Goal: Navigation & Orientation: Find specific page/section

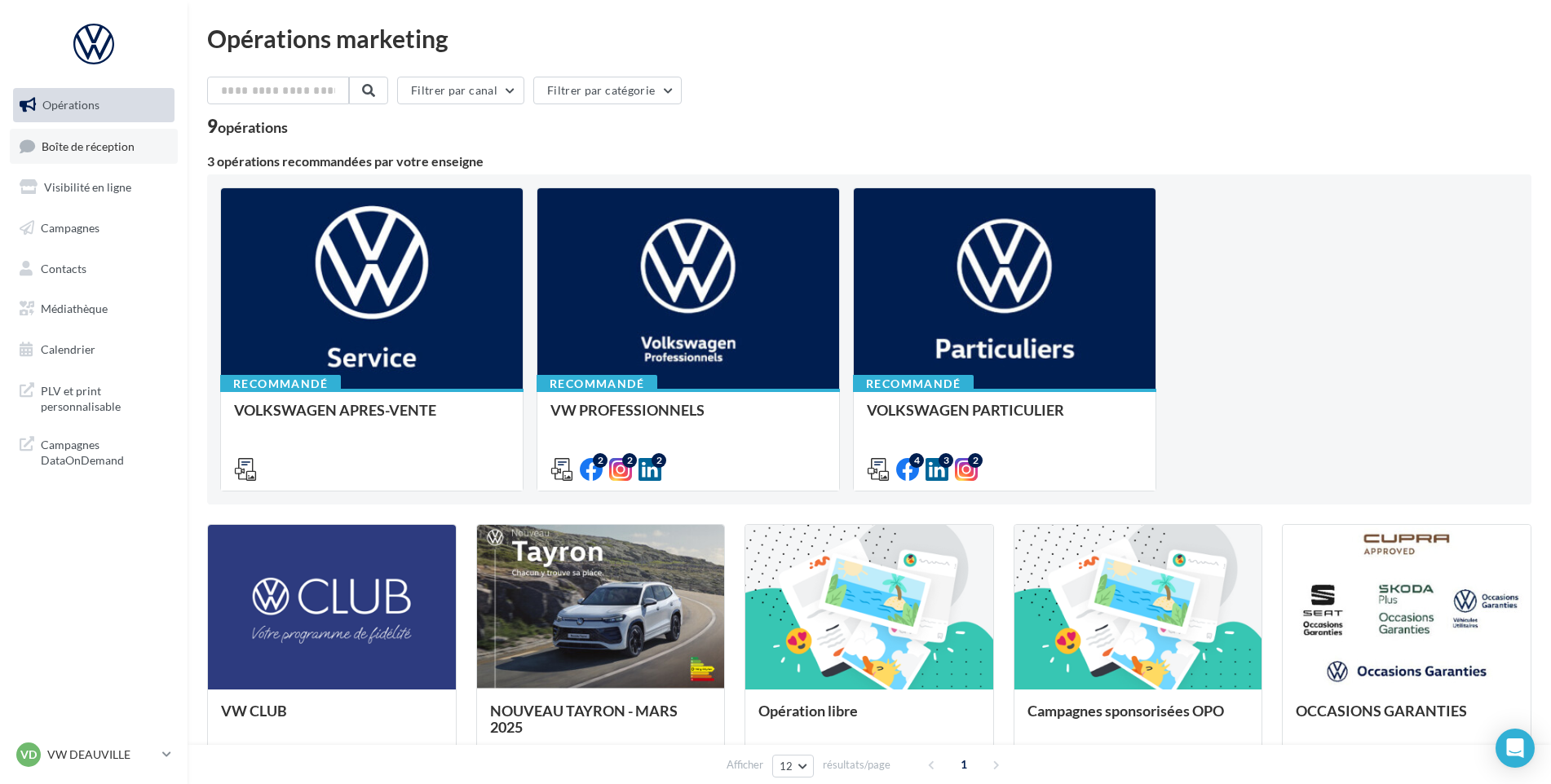
click at [78, 149] on span "Boîte de réception" at bounding box center [87, 146] width 93 height 14
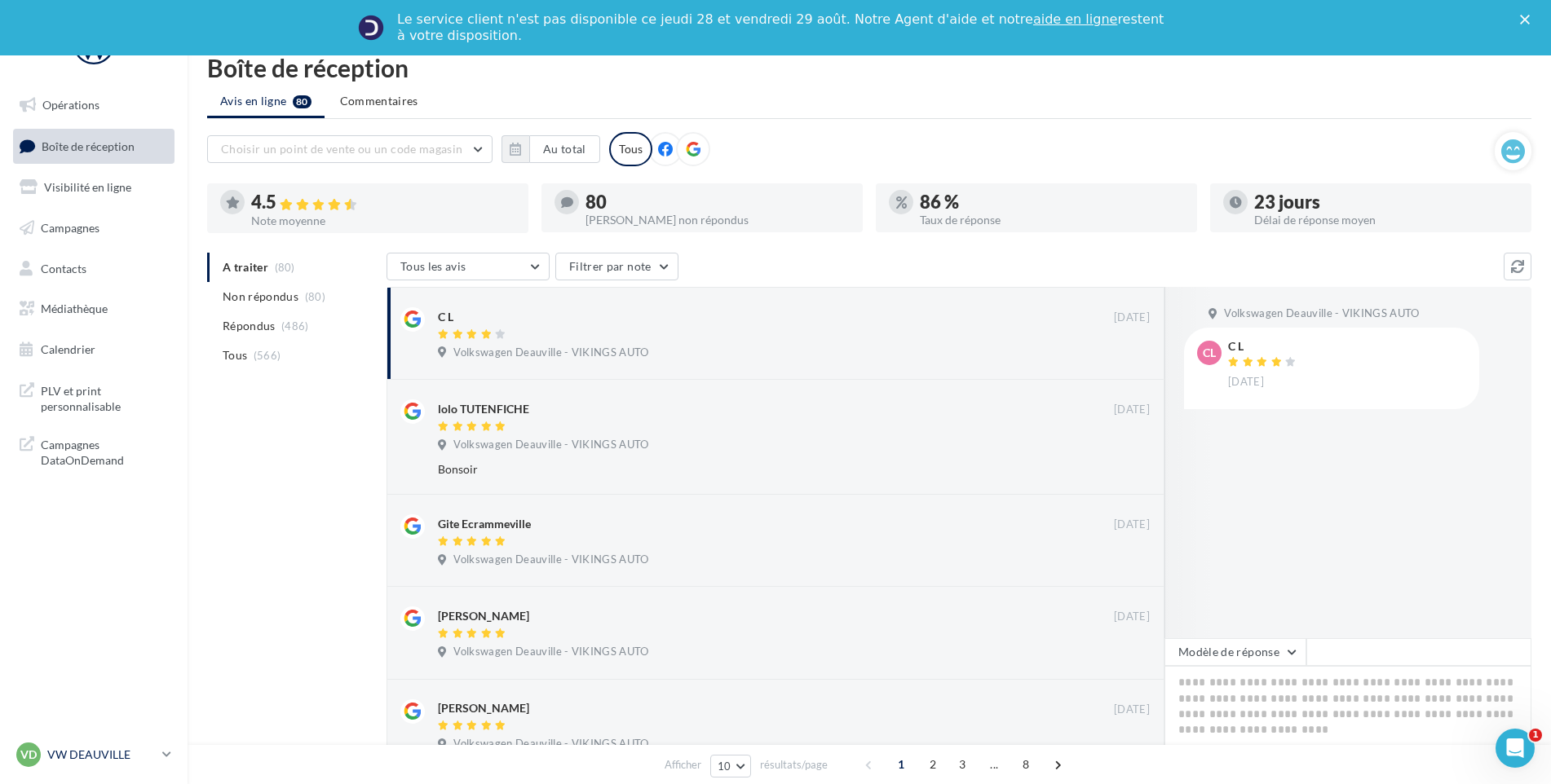
click at [134, 760] on p "VW DEAUVILLE" at bounding box center [101, 755] width 109 height 16
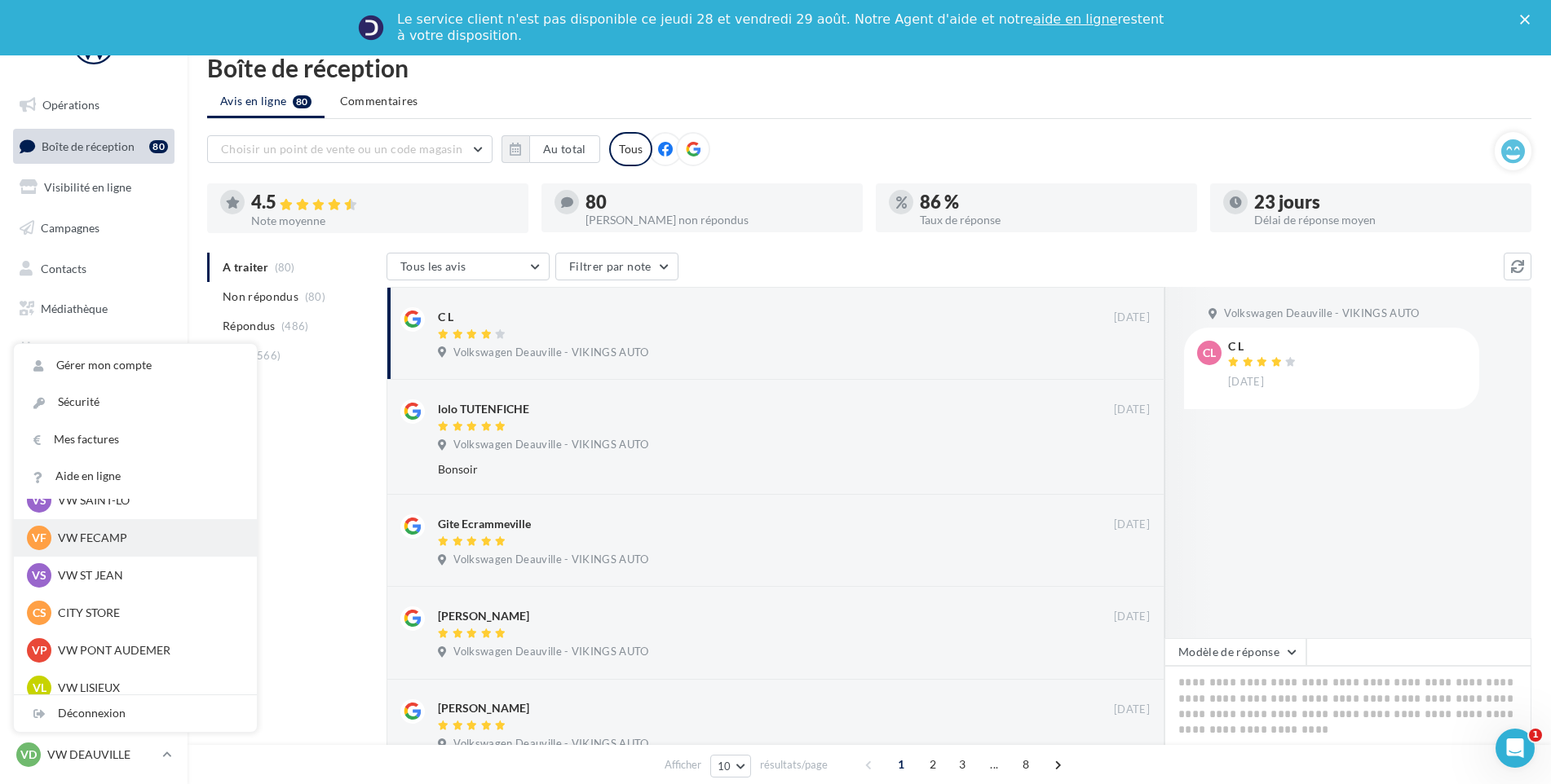
scroll to position [326, 0]
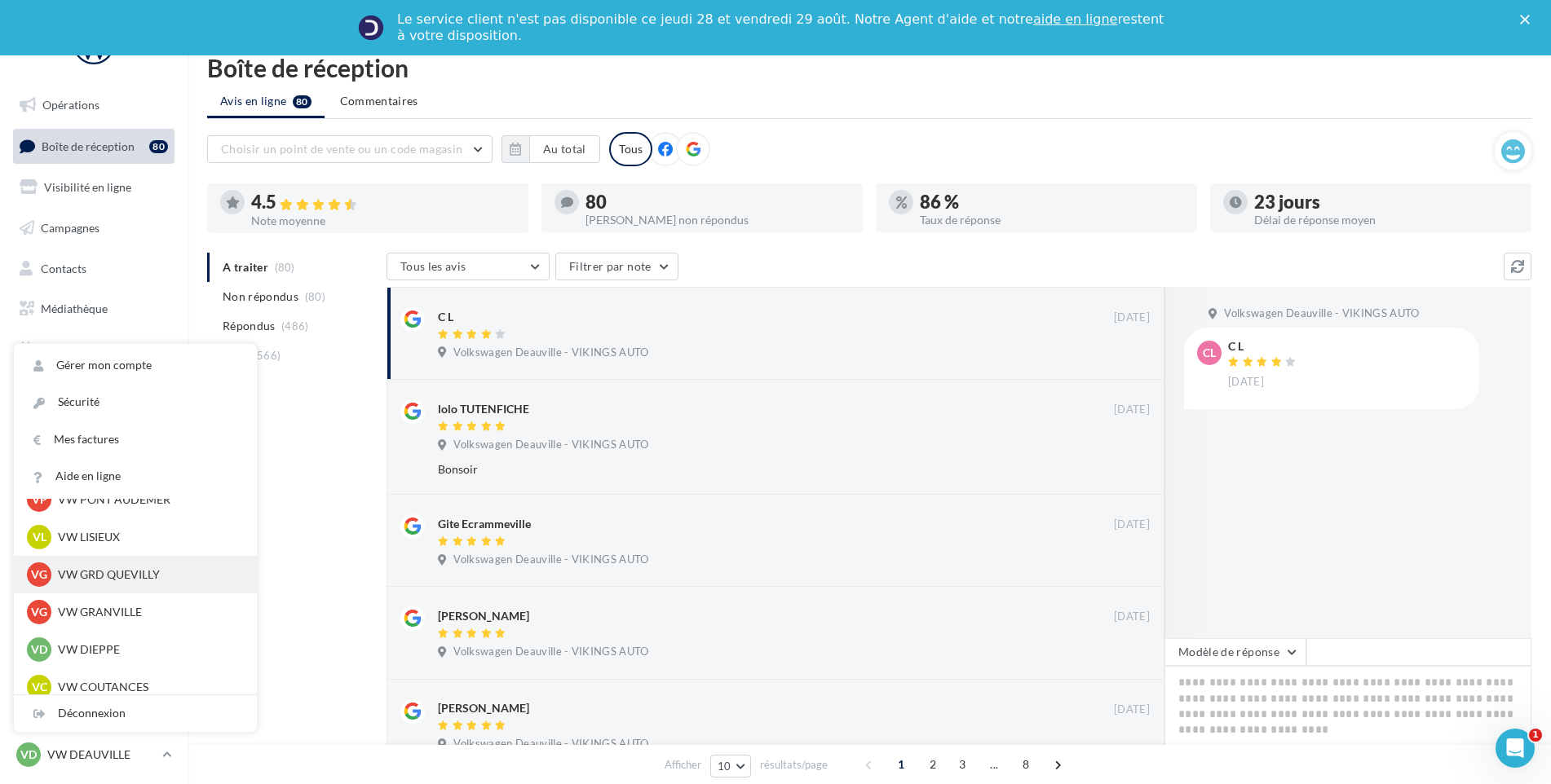
click at [155, 571] on p "VW GRD QUEVILLY" at bounding box center [147, 574] width 179 height 16
